Goal: Task Accomplishment & Management: Manage account settings

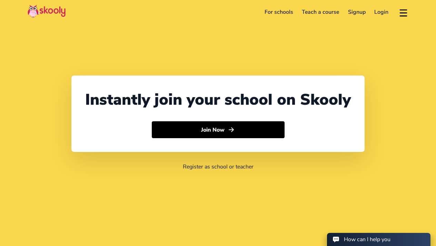
select select "971"
select select "[GEOGRAPHIC_DATA]"
select select "[GEOGRAPHIC_DATA]/[GEOGRAPHIC_DATA]"
click at [376, 11] on link "Login" at bounding box center [381, 12] width 23 height 11
select select "971"
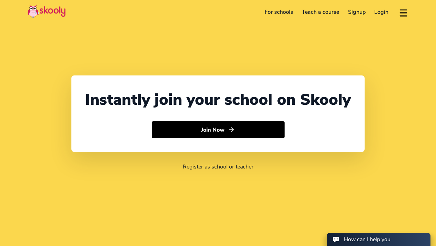
select select "[GEOGRAPHIC_DATA]"
select select "[GEOGRAPHIC_DATA]/[GEOGRAPHIC_DATA]"
select select "971"
select select "[GEOGRAPHIC_DATA]"
select select "[GEOGRAPHIC_DATA]/[GEOGRAPHIC_DATA]"
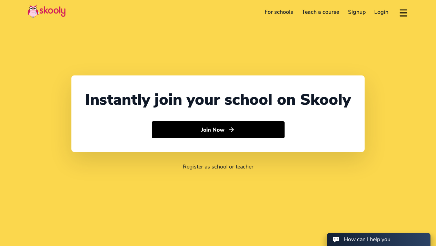
click at [386, 13] on link "Login" at bounding box center [381, 12] width 23 height 11
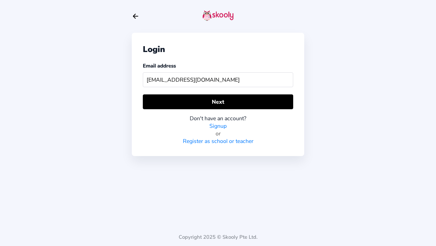
click at [217, 86] on input "[EMAIL_ADDRESS][DOMAIN_NAME]" at bounding box center [218, 79] width 151 height 15
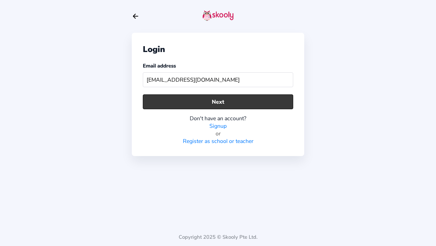
type input "[EMAIL_ADDRESS][DOMAIN_NAME]"
click at [216, 99] on button "Next" at bounding box center [218, 102] width 151 height 15
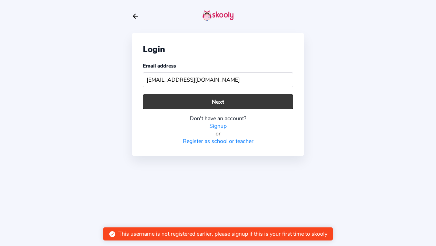
click at [213, 99] on button "Next" at bounding box center [218, 102] width 151 height 15
